Goal: Transaction & Acquisition: Purchase product/service

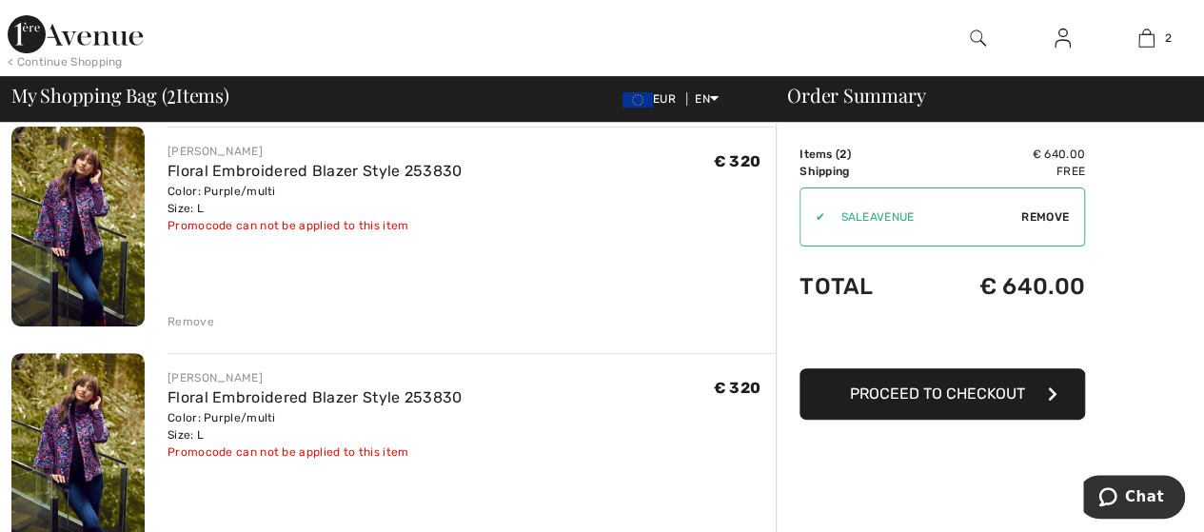
scroll to position [155, 0]
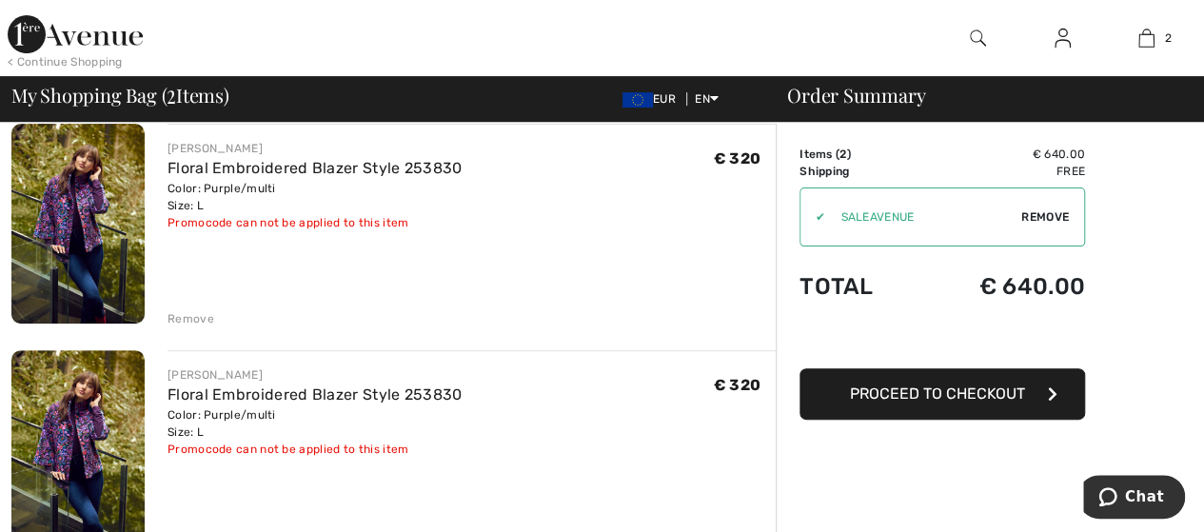
drag, startPoint x: 1202, startPoint y: 224, endPoint x: 1202, endPoint y: 246, distance: 21.9
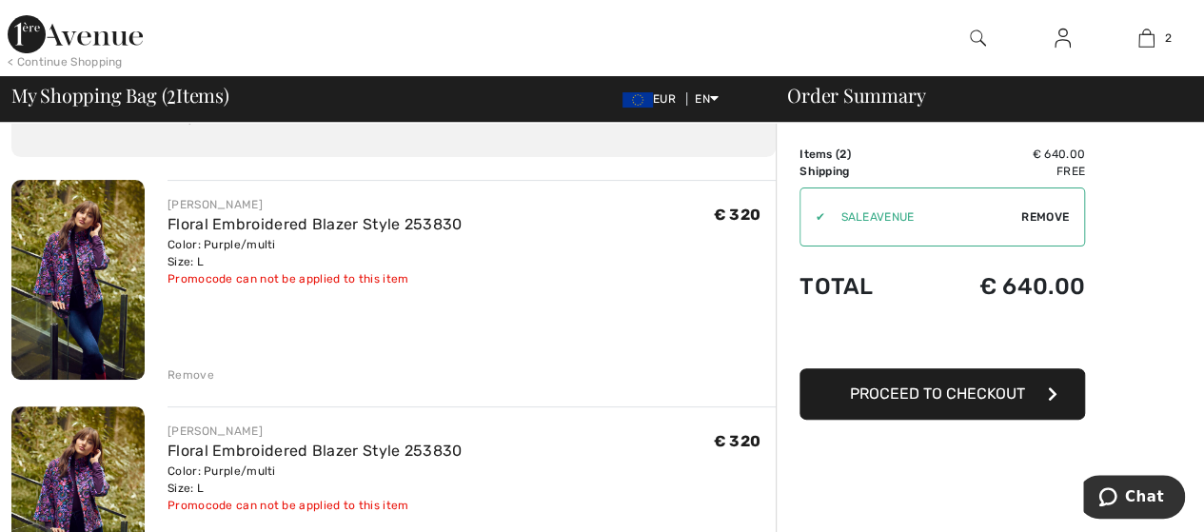
scroll to position [95, 0]
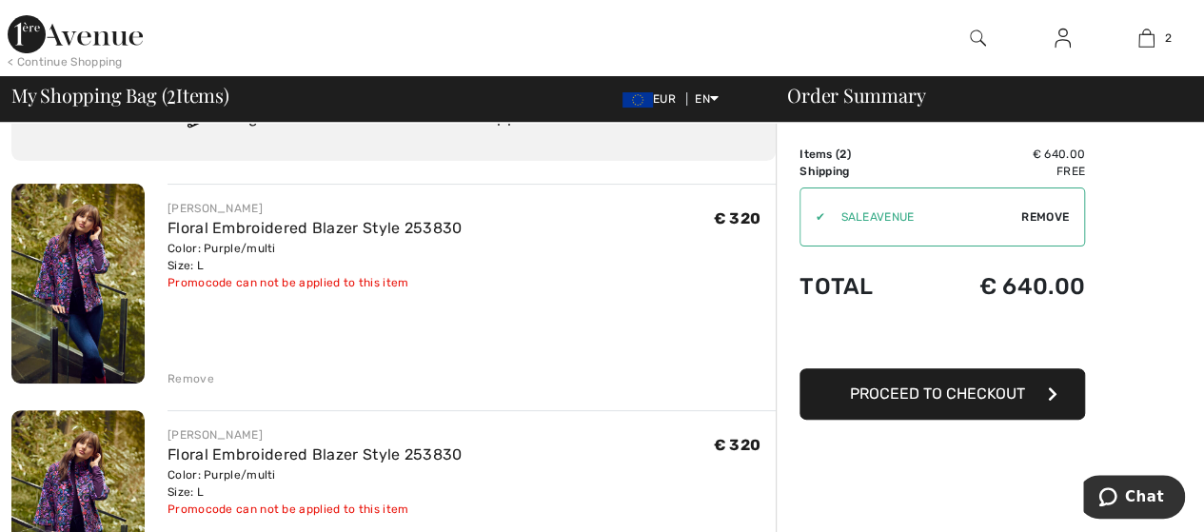
click at [194, 376] on div "Remove" at bounding box center [191, 378] width 47 height 17
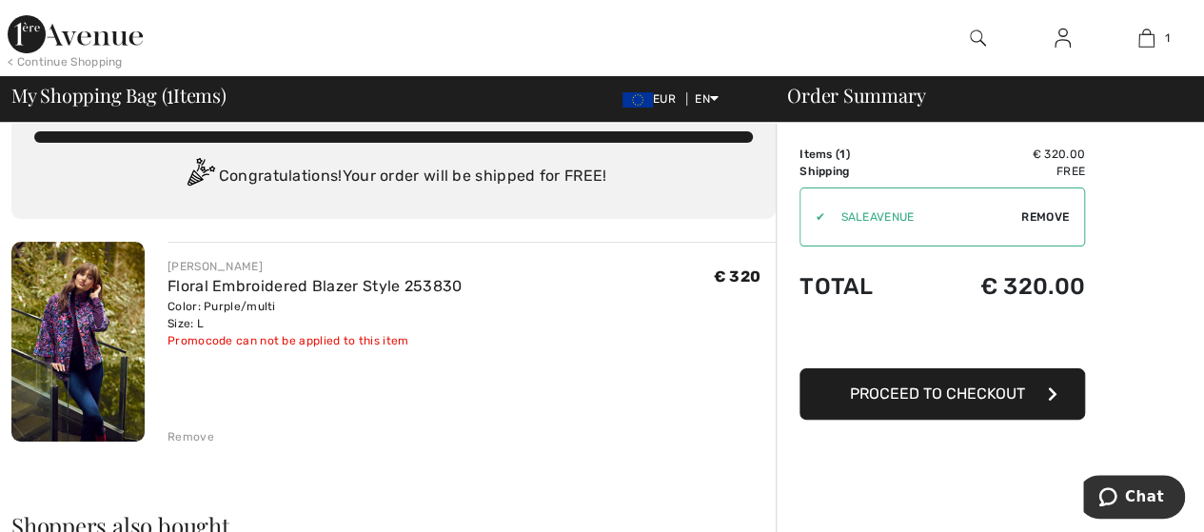
scroll to position [36, 0]
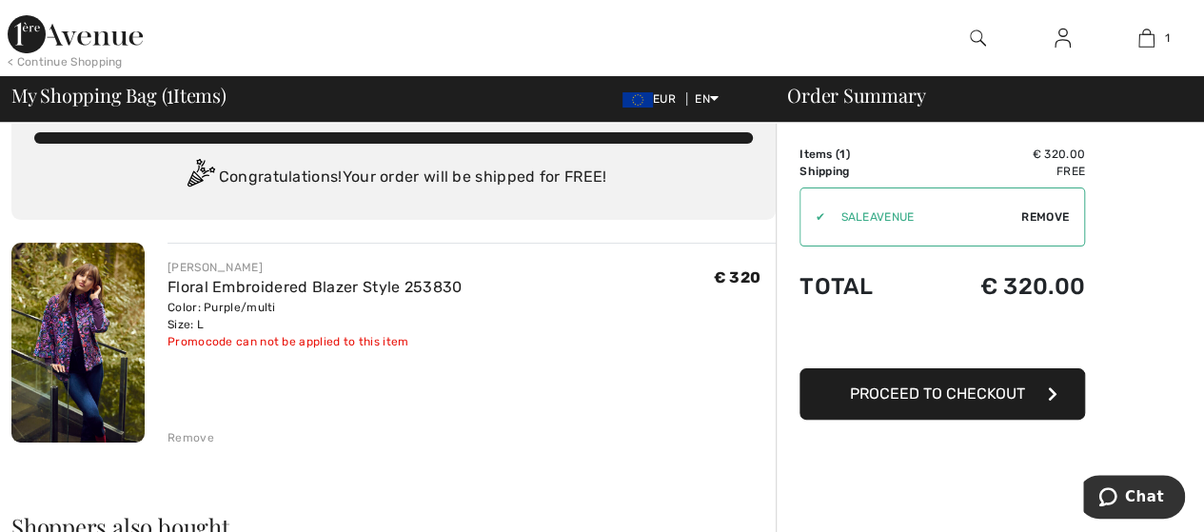
click at [1045, 390] on button "Proceed to Checkout" at bounding box center [943, 393] width 286 height 51
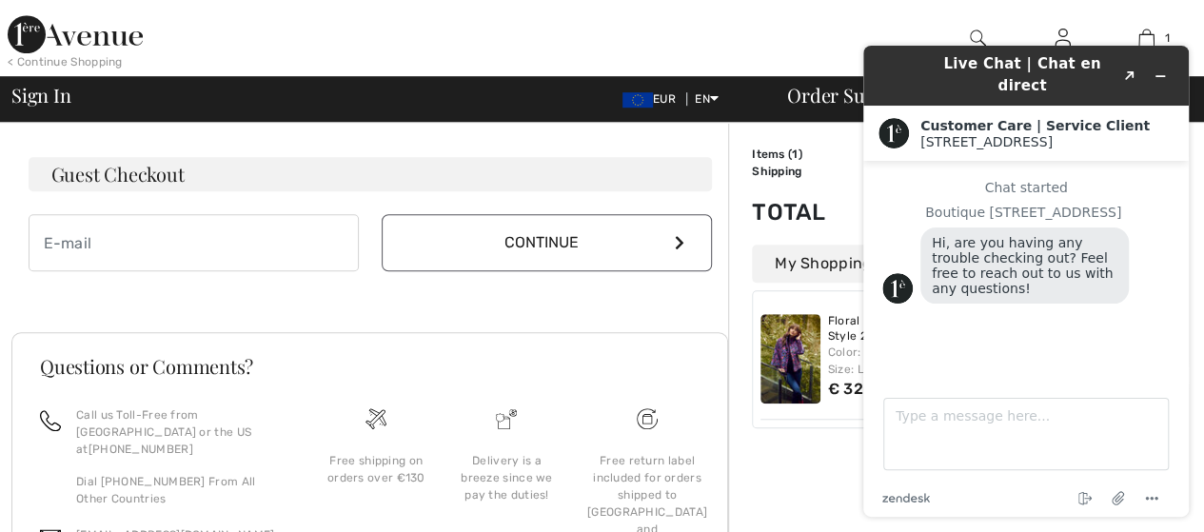
scroll to position [594, 0]
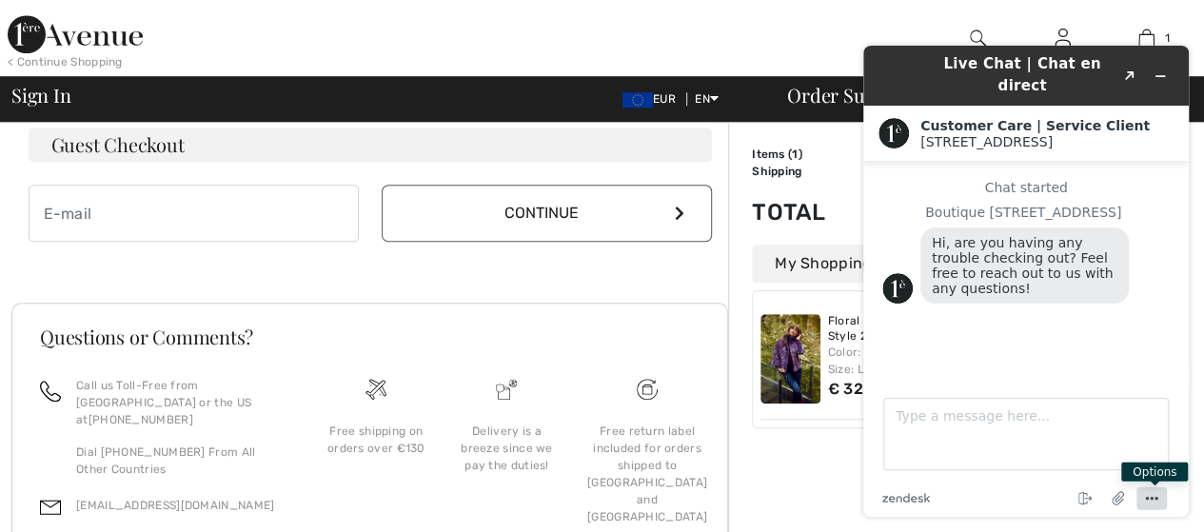
click at [1160, 496] on icon "Menu" at bounding box center [1151, 498] width 23 height 23
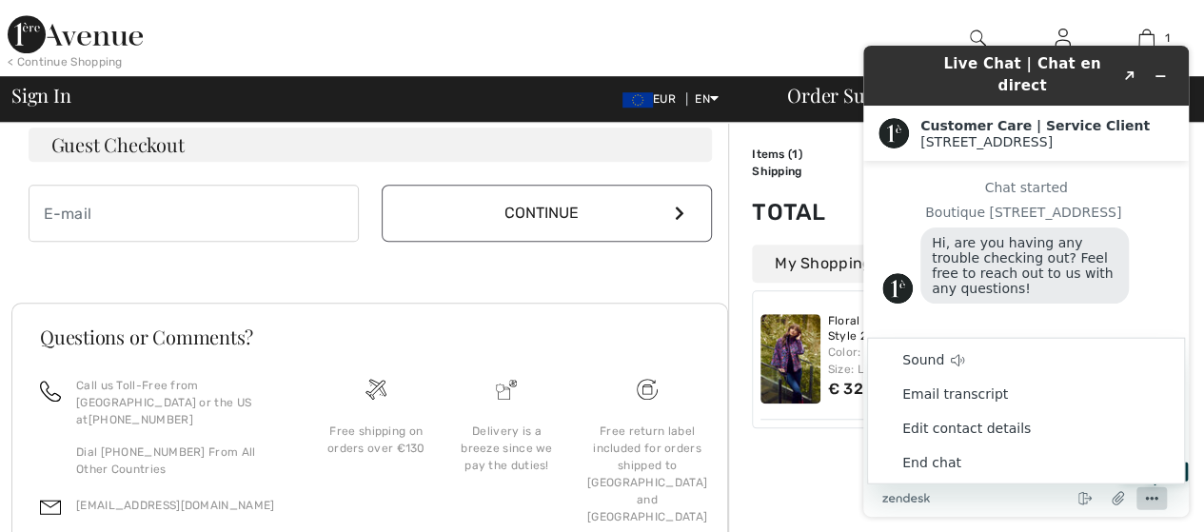
click at [1160, 496] on icon "Menu" at bounding box center [1151, 498] width 23 height 23
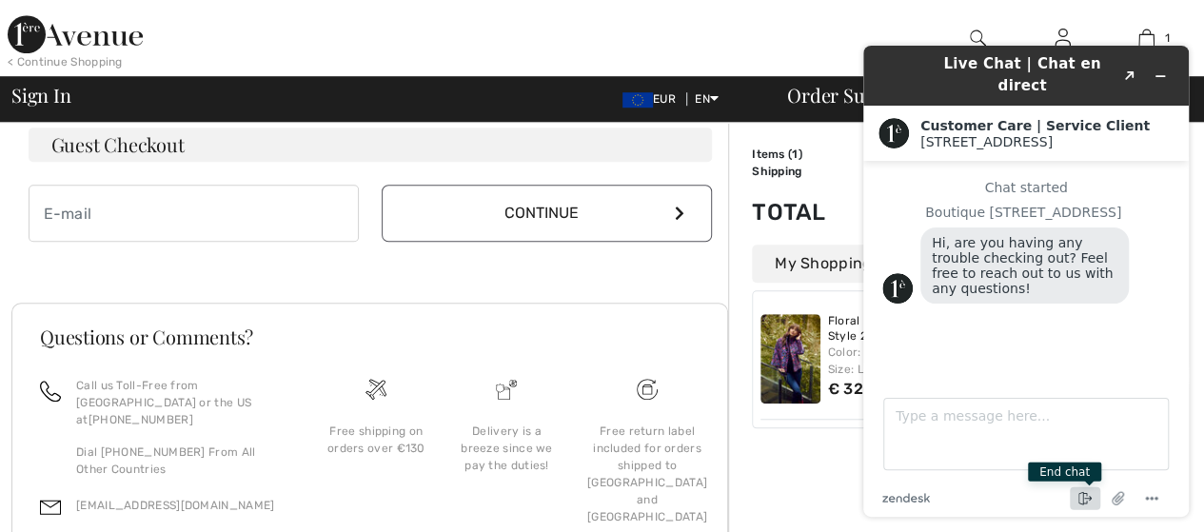
click at [1079, 498] on icon "End chat" at bounding box center [1085, 498] width 23 height 23
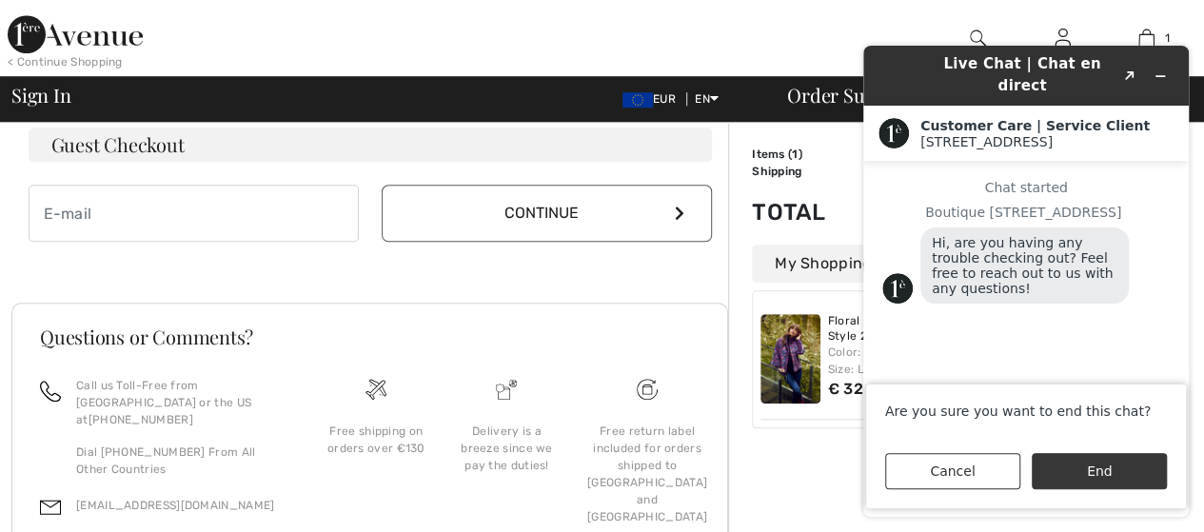
click at [1073, 480] on button "End" at bounding box center [1099, 471] width 135 height 36
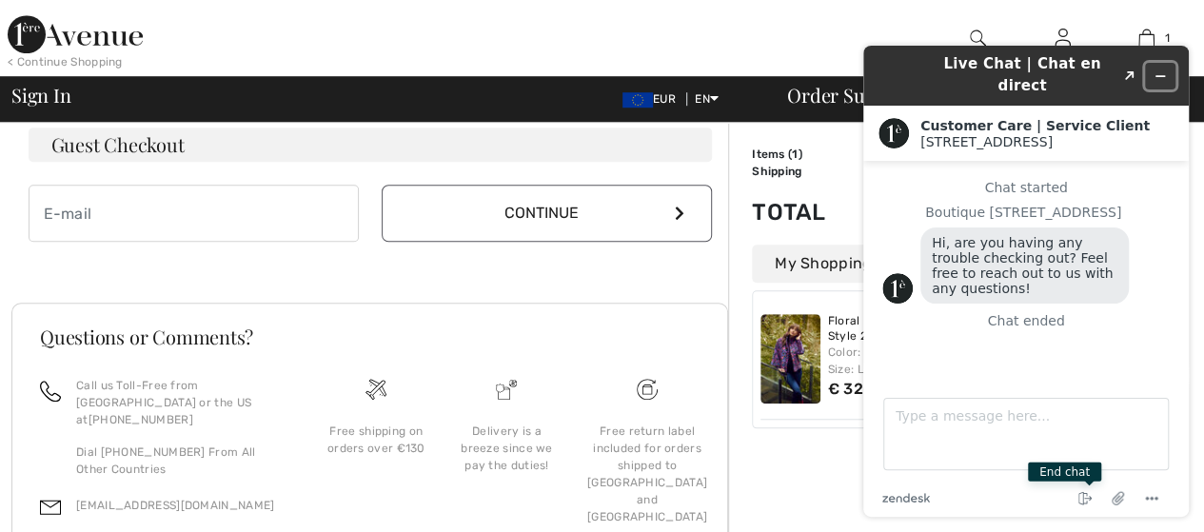
click at [1160, 69] on icon "Minimize widget" at bounding box center [1160, 75] width 13 height 13
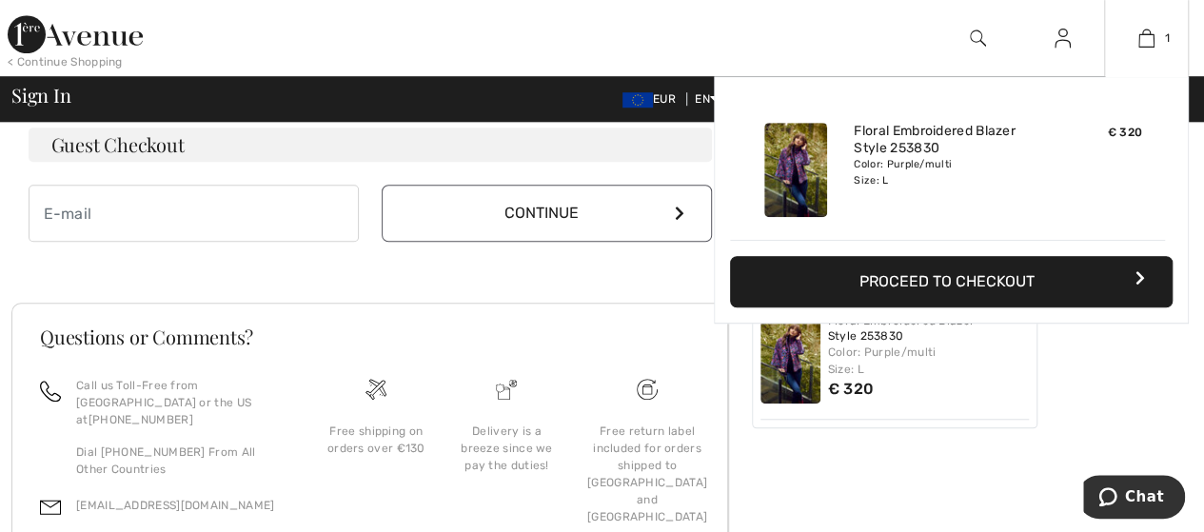
click at [1131, 268] on button "Proceed to Checkout" at bounding box center [951, 281] width 443 height 51
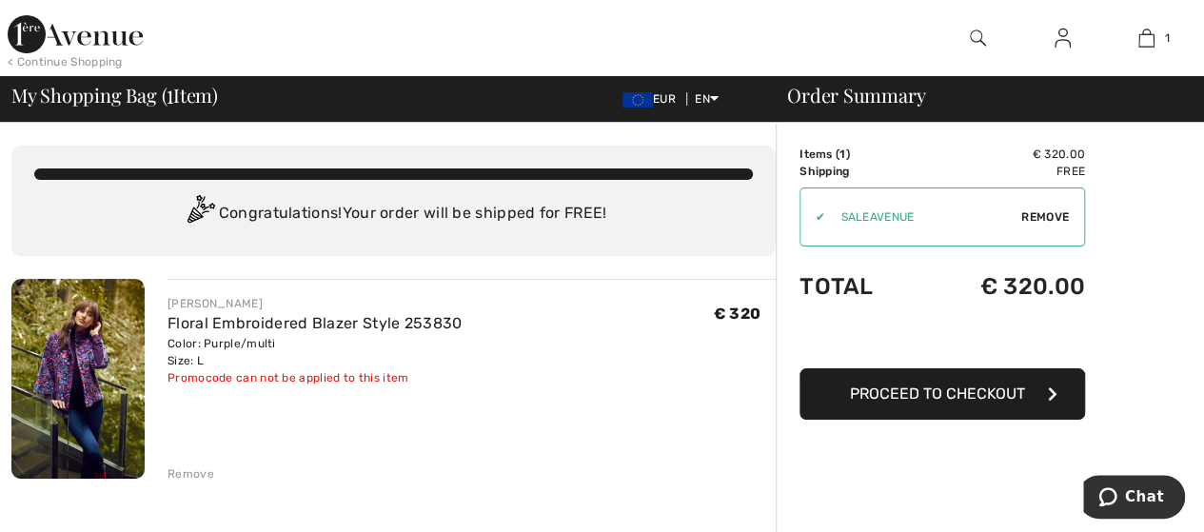
click at [1046, 391] on button "Proceed to Checkout" at bounding box center [943, 393] width 286 height 51
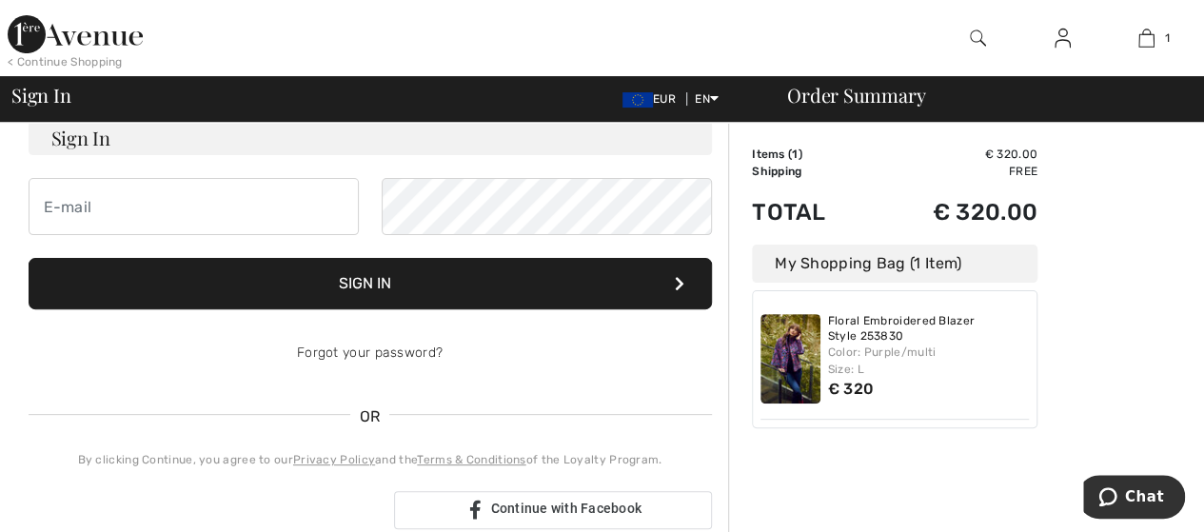
scroll to position [141, 0]
